Goal: Information Seeking & Learning: Learn about a topic

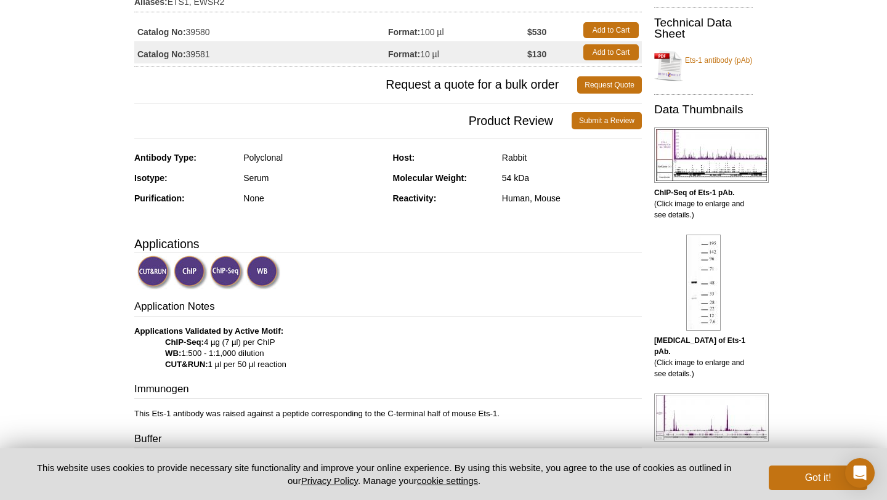
scroll to position [227, 0]
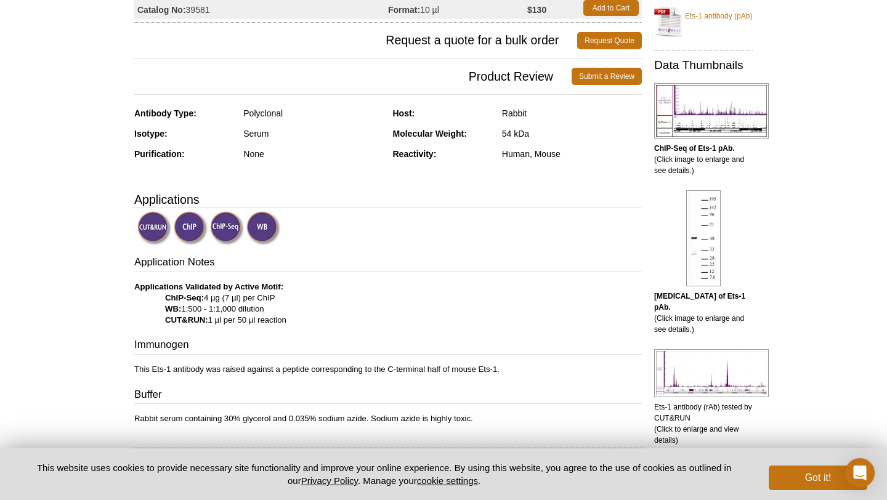
click at [511, 112] on div "Rabbit" at bounding box center [572, 113] width 140 height 11
click at [511, 111] on div "Rabbit" at bounding box center [572, 113] width 140 height 11
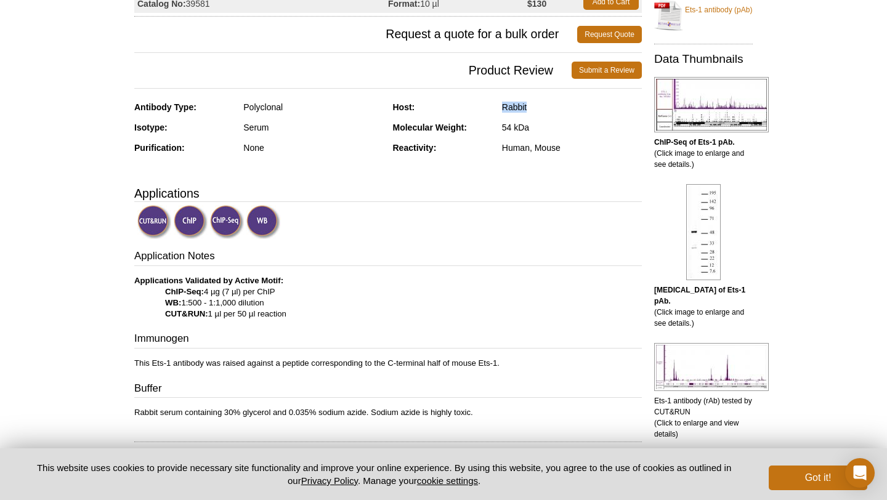
scroll to position [208, 0]
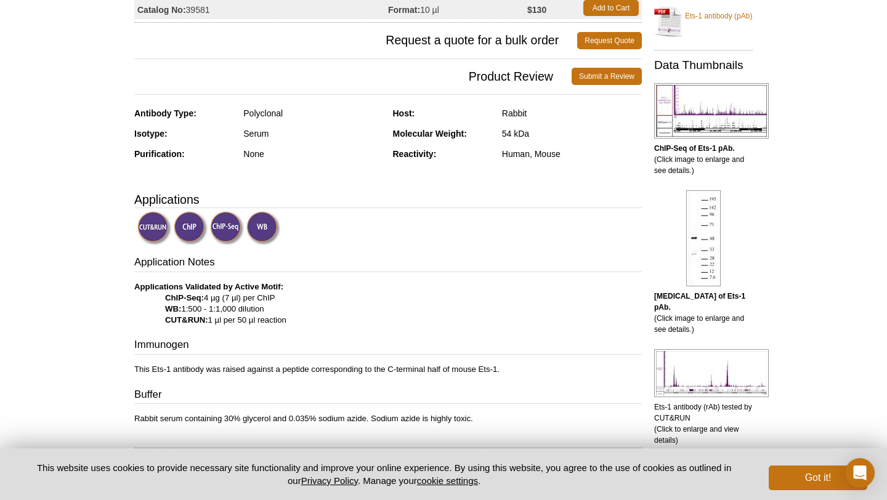
click at [523, 150] on div "Human, Mouse" at bounding box center [572, 153] width 140 height 11
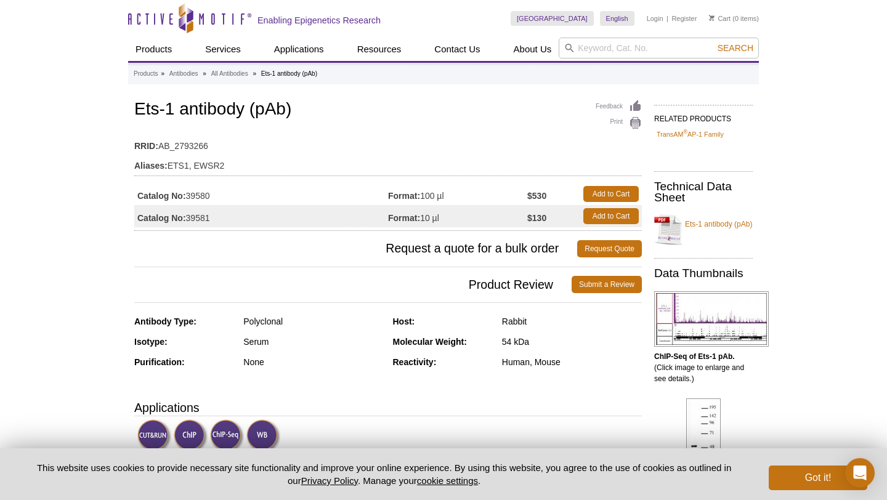
click at [436, 240] on span "Request a quote for a bulk order" at bounding box center [355, 248] width 443 height 17
click at [418, 219] on strong "Format:" at bounding box center [404, 218] width 32 height 11
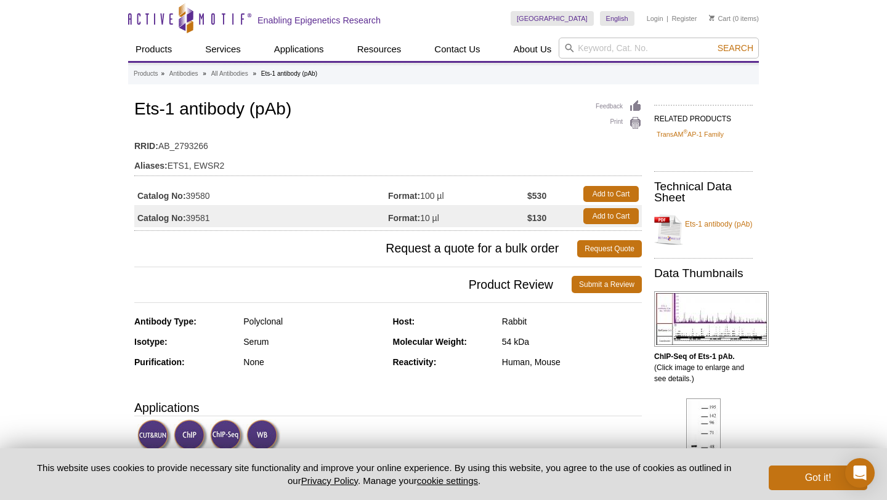
click at [453, 221] on td "Format: 10 µl" at bounding box center [457, 216] width 139 height 22
click at [511, 317] on div "Rabbit" at bounding box center [572, 321] width 140 height 11
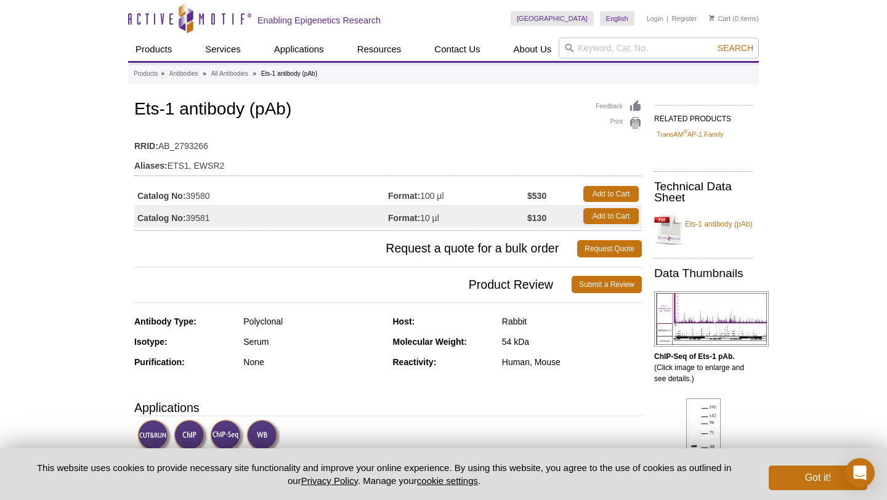
scroll to position [375, 0]
